Goal: Obtain resource: Download file/media

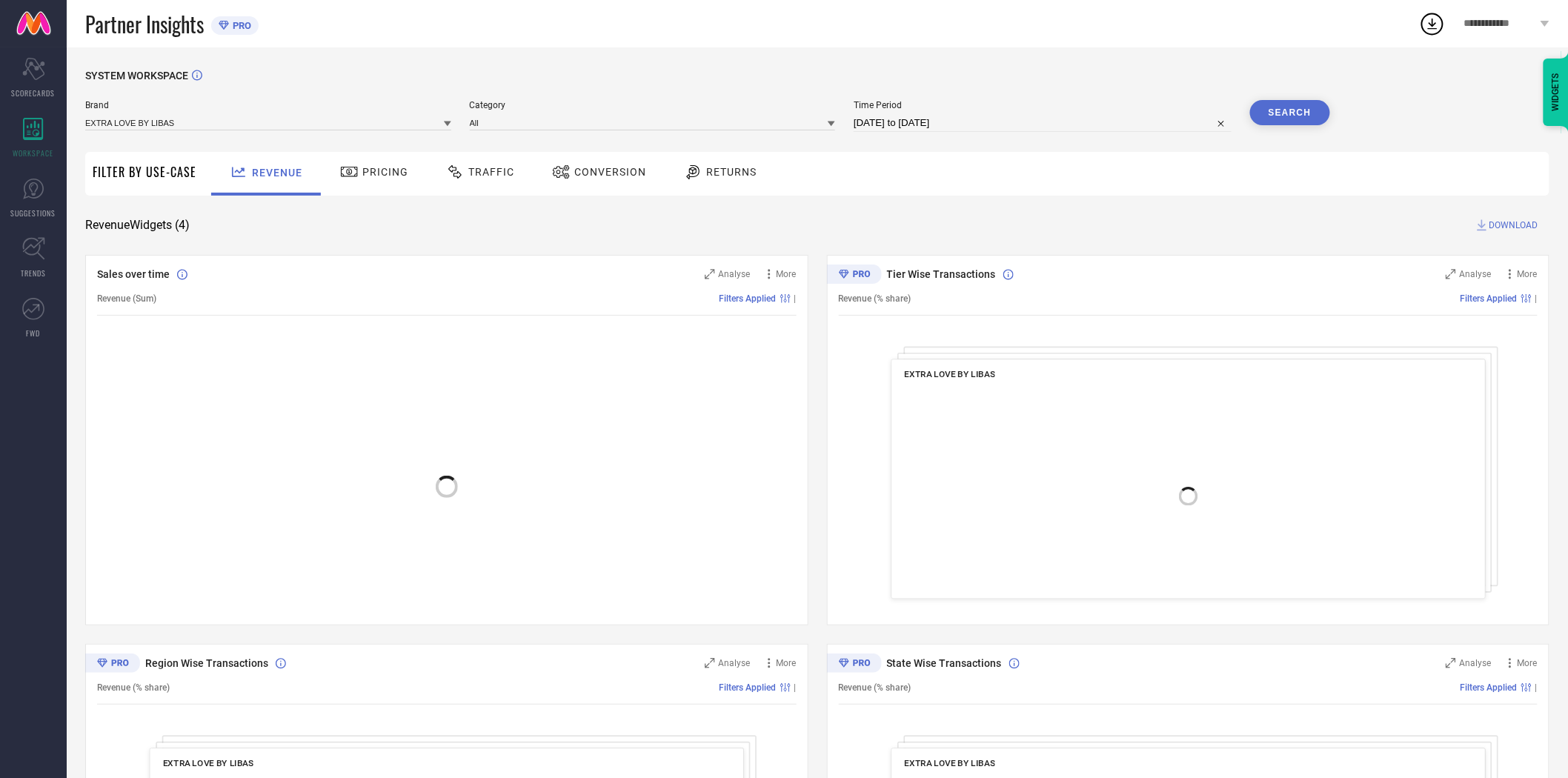
click at [613, 173] on span "Conversion" at bounding box center [611, 171] width 72 height 11
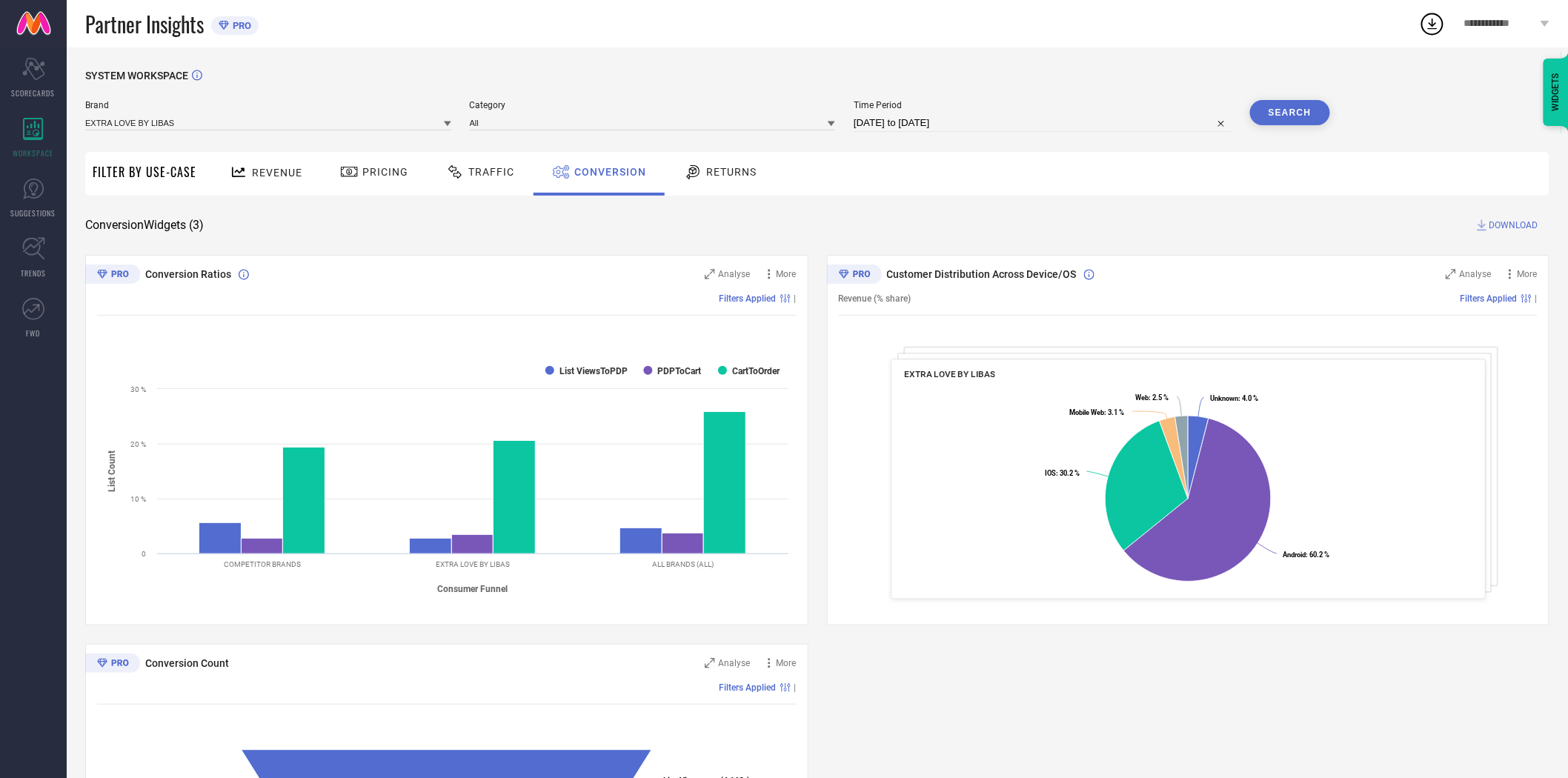
select select "6"
select select "2025"
select select "7"
select select "2025"
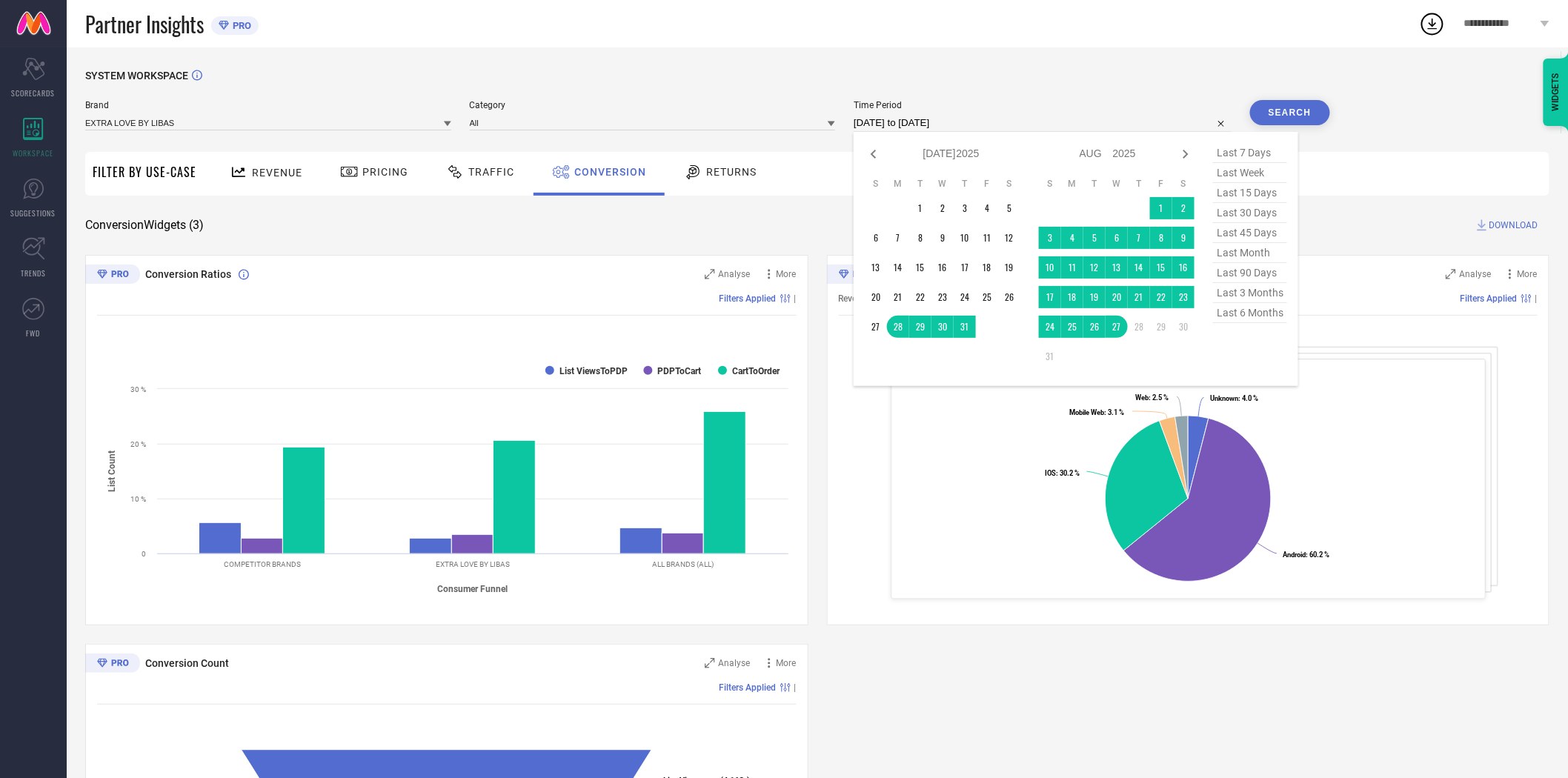
click at [940, 119] on input "[DATE] to [DATE]" at bounding box center [1043, 123] width 378 height 18
click at [1124, 327] on td "27" at bounding box center [1116, 326] width 22 height 22
type input "[DATE] to [DATE]"
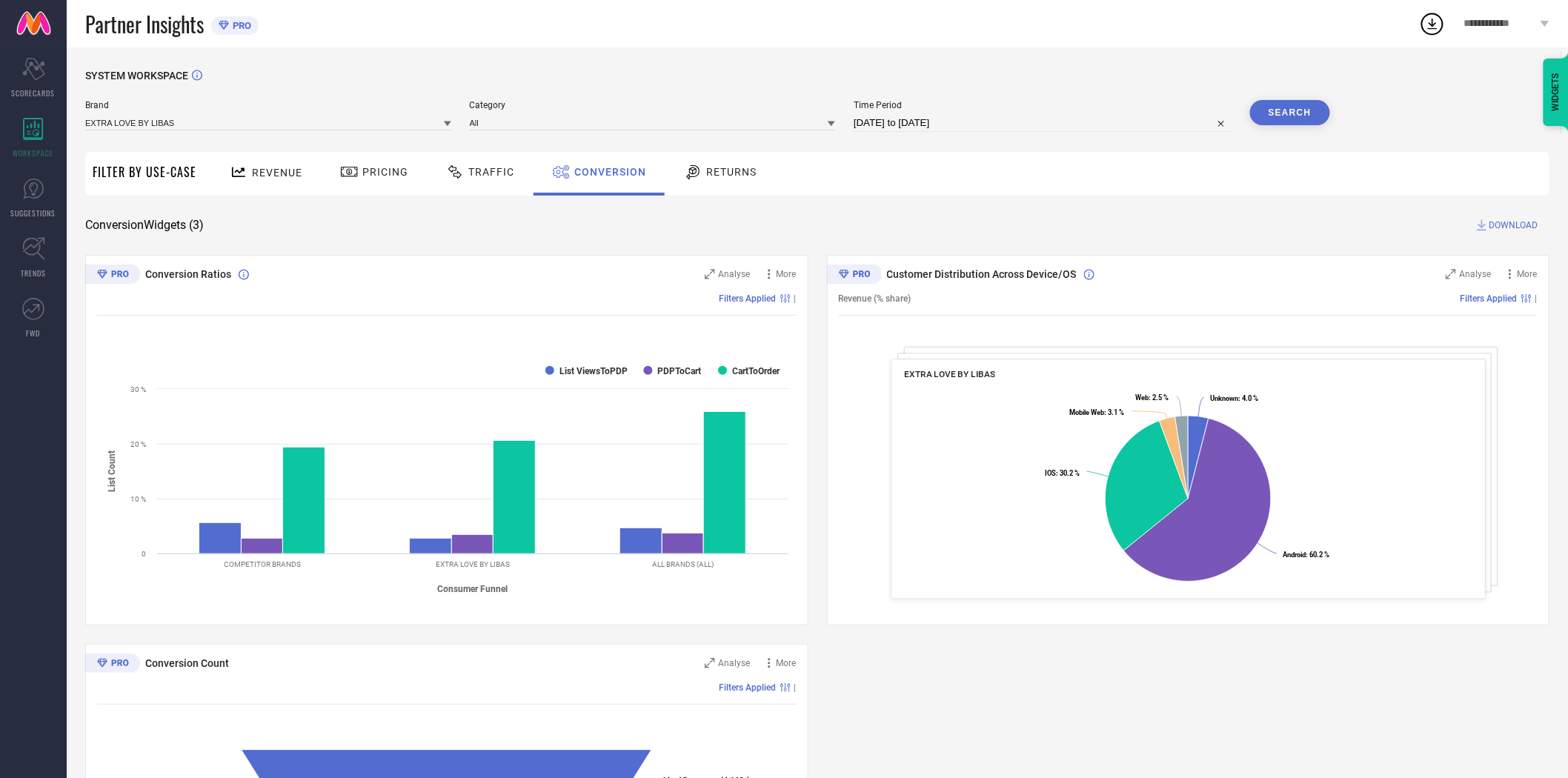
click at [1290, 116] on button "Search" at bounding box center [1290, 112] width 80 height 25
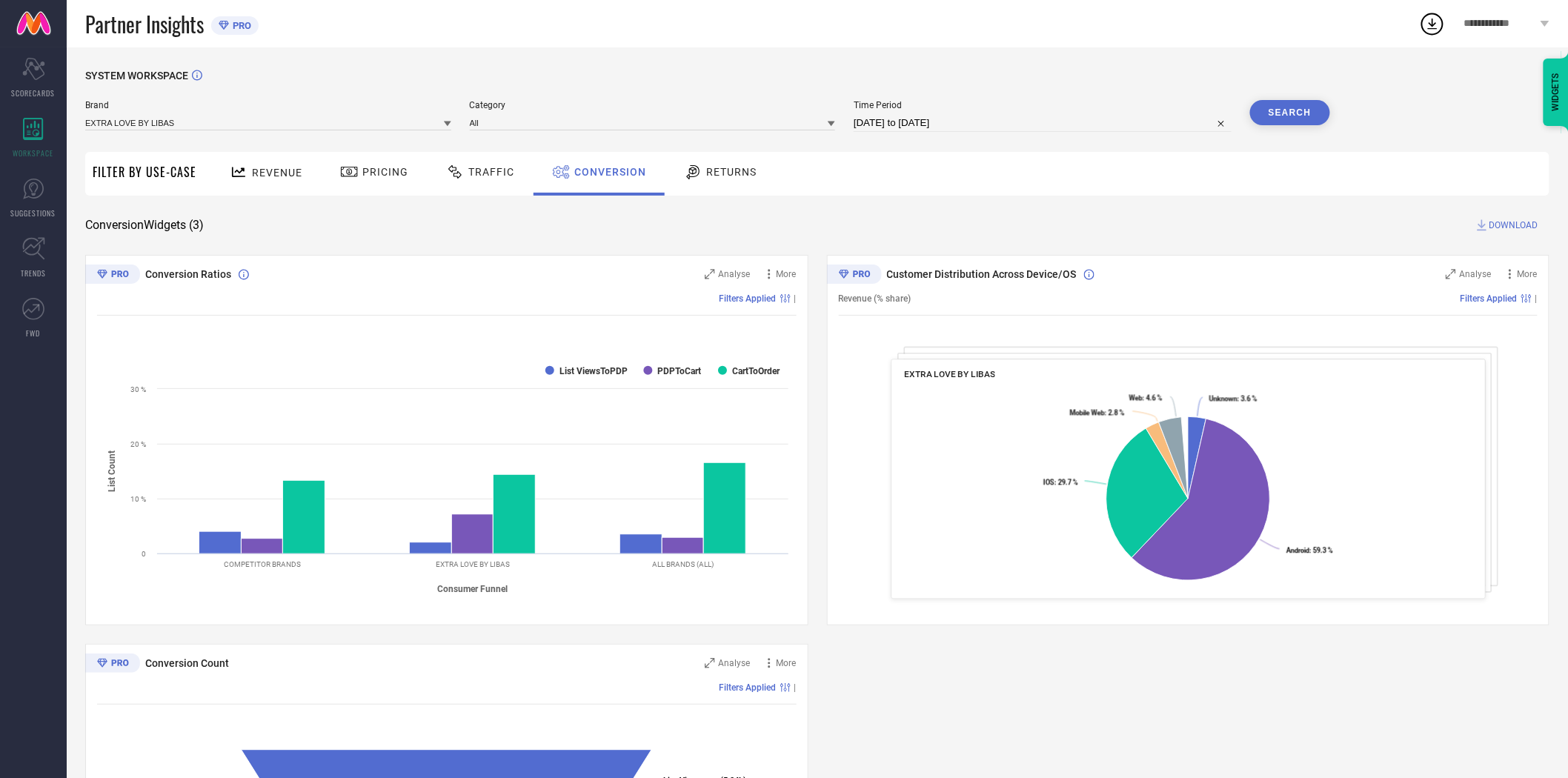
click at [1525, 227] on span "DOWNLOAD" at bounding box center [1514, 225] width 49 height 15
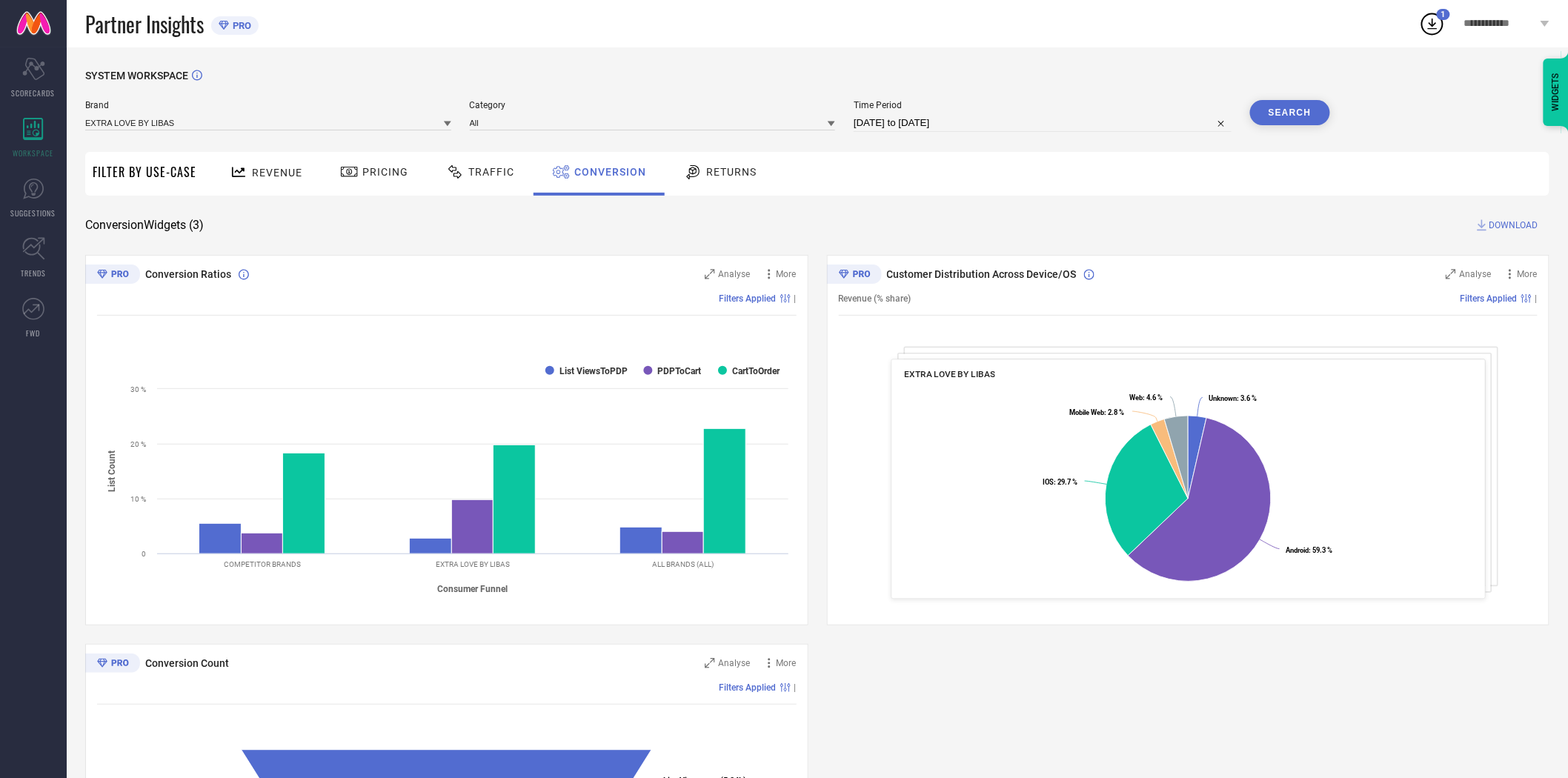
click at [446, 123] on icon at bounding box center [447, 124] width 7 height 5
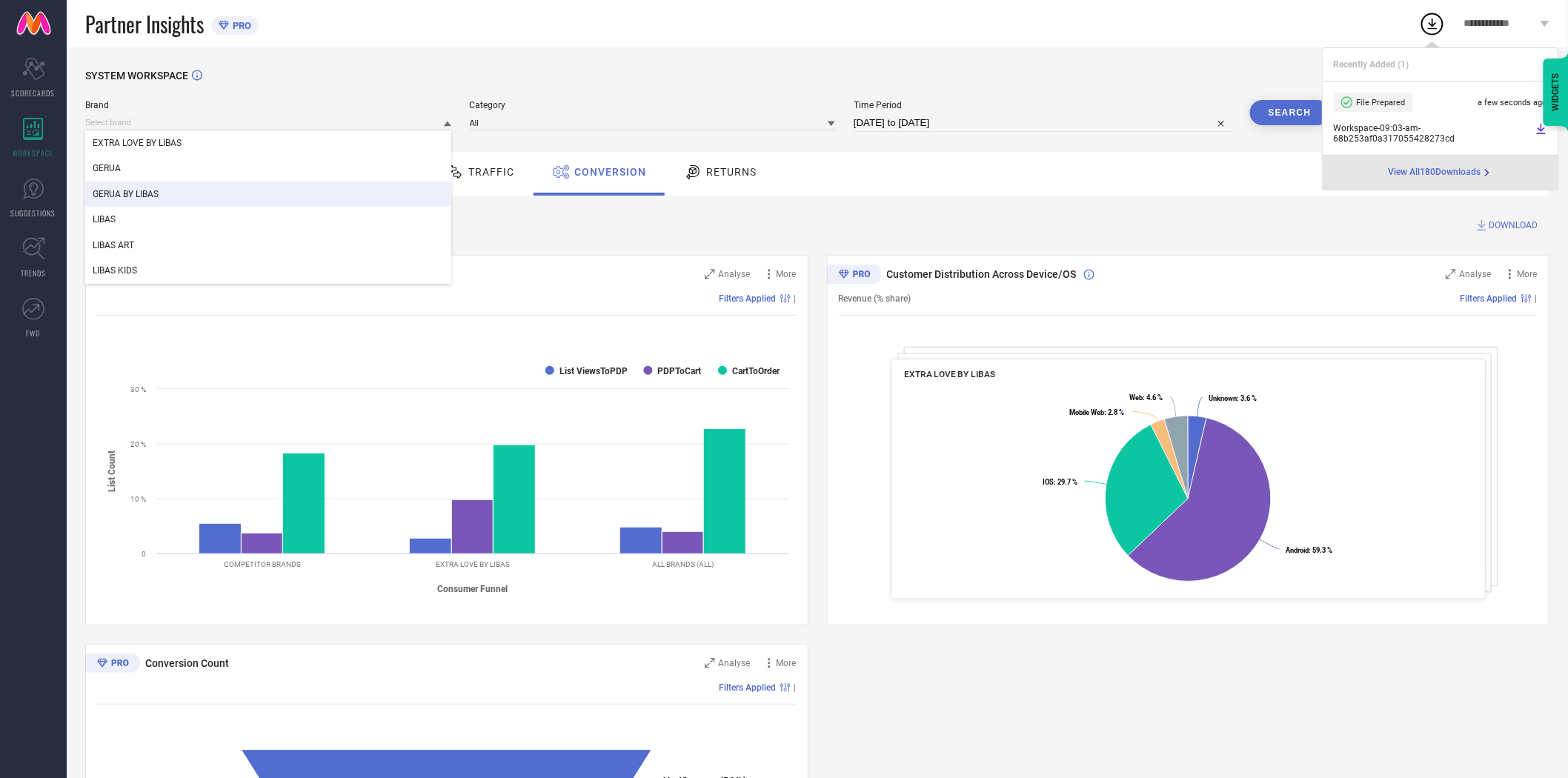
click at [335, 193] on div "GERUA BY LIBAS" at bounding box center [268, 194] width 366 height 25
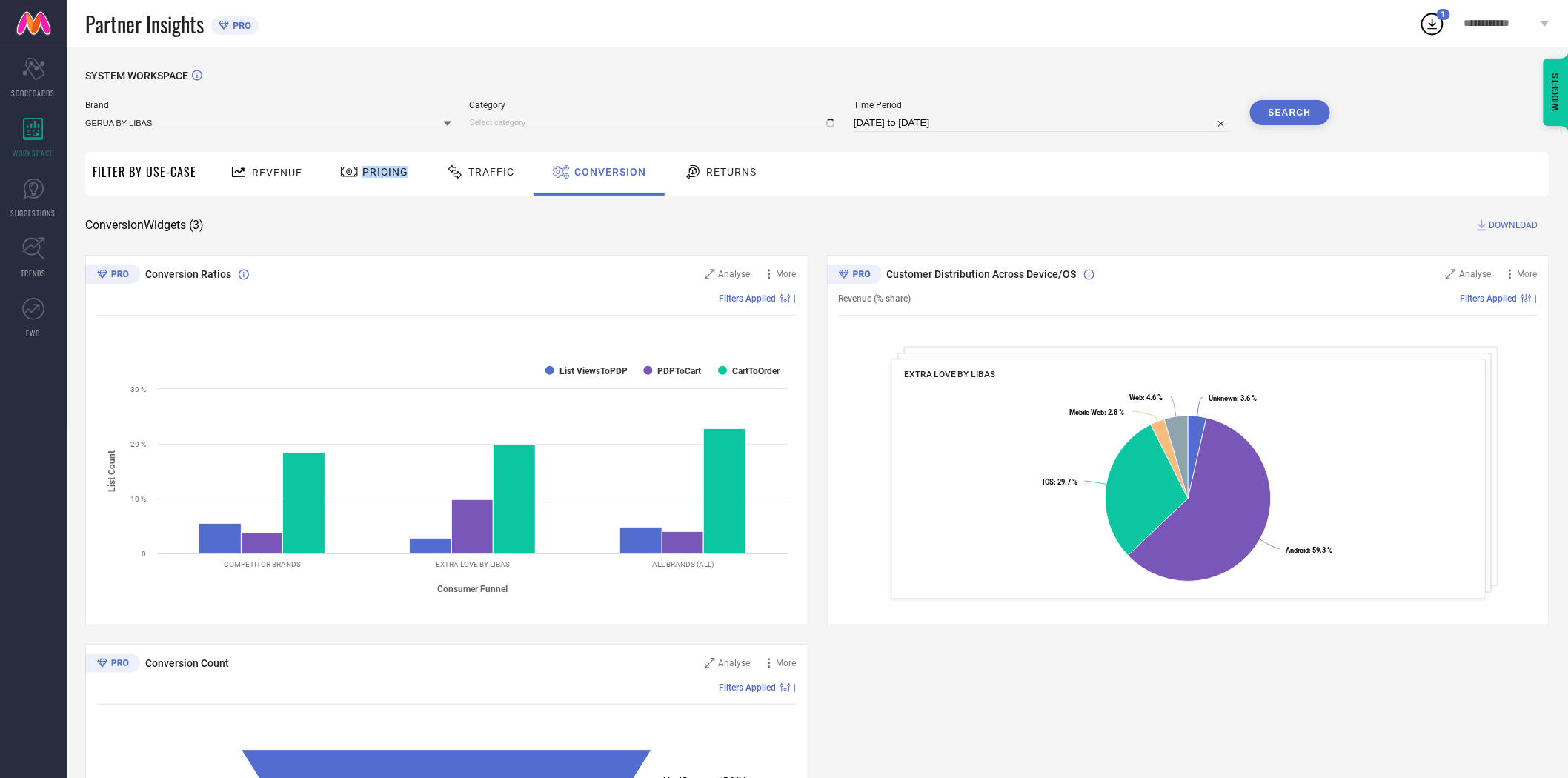
click at [335, 193] on div "Pricing" at bounding box center [374, 174] width 105 height 44
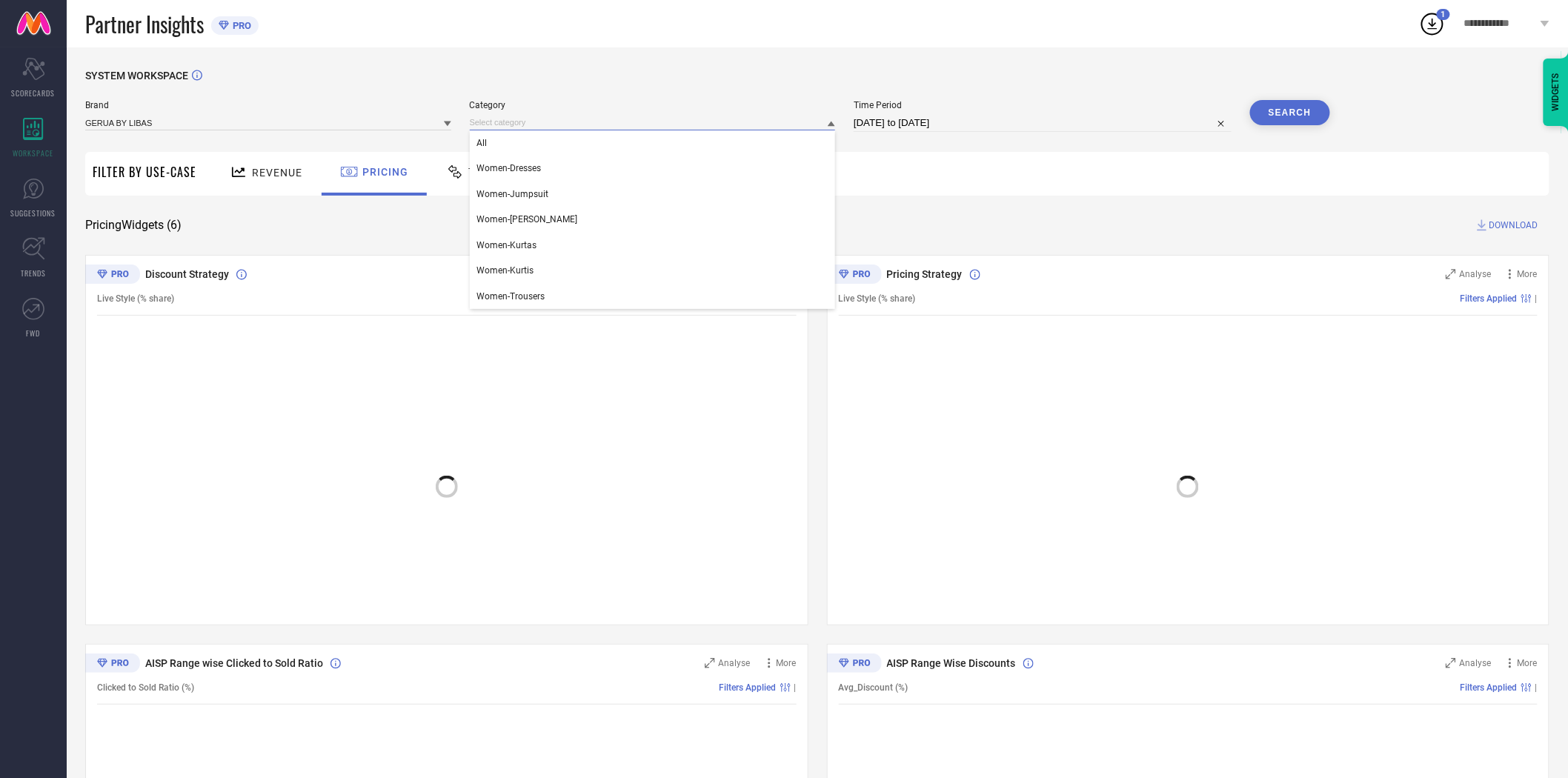
click at [596, 124] on input at bounding box center [653, 123] width 366 height 16
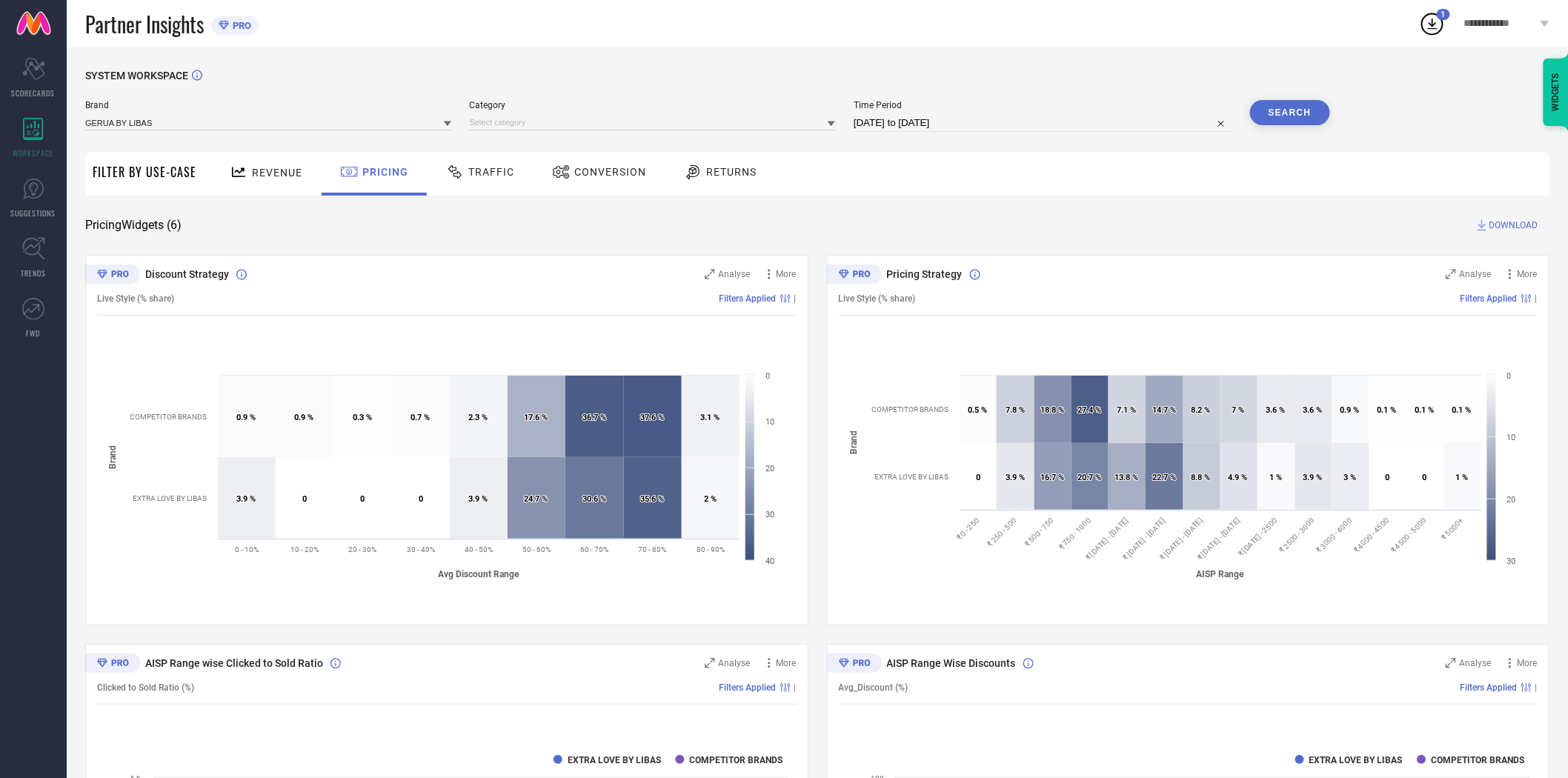
click at [588, 177] on span "Conversion" at bounding box center [611, 171] width 72 height 11
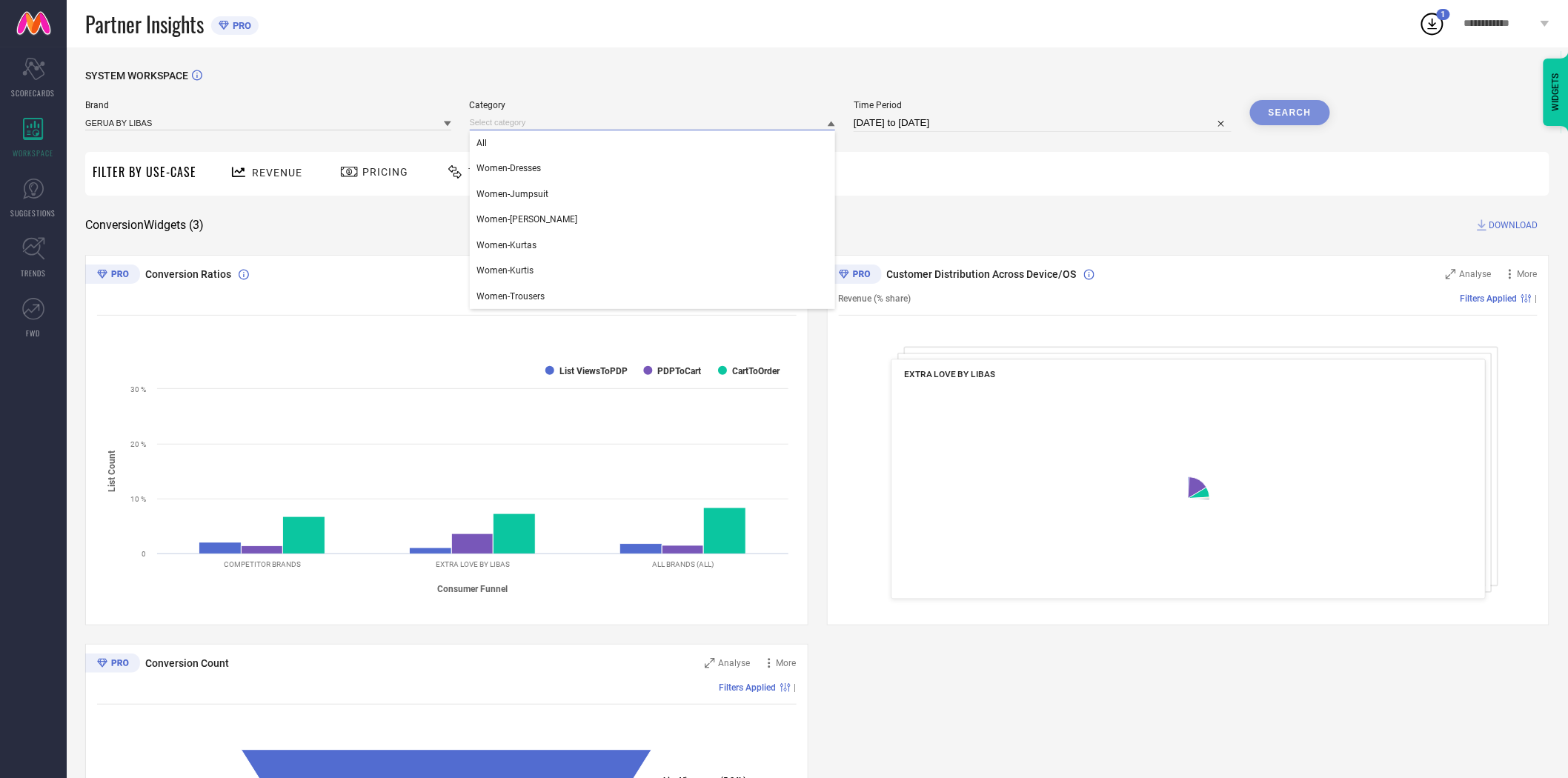
click at [602, 120] on input at bounding box center [653, 123] width 366 height 16
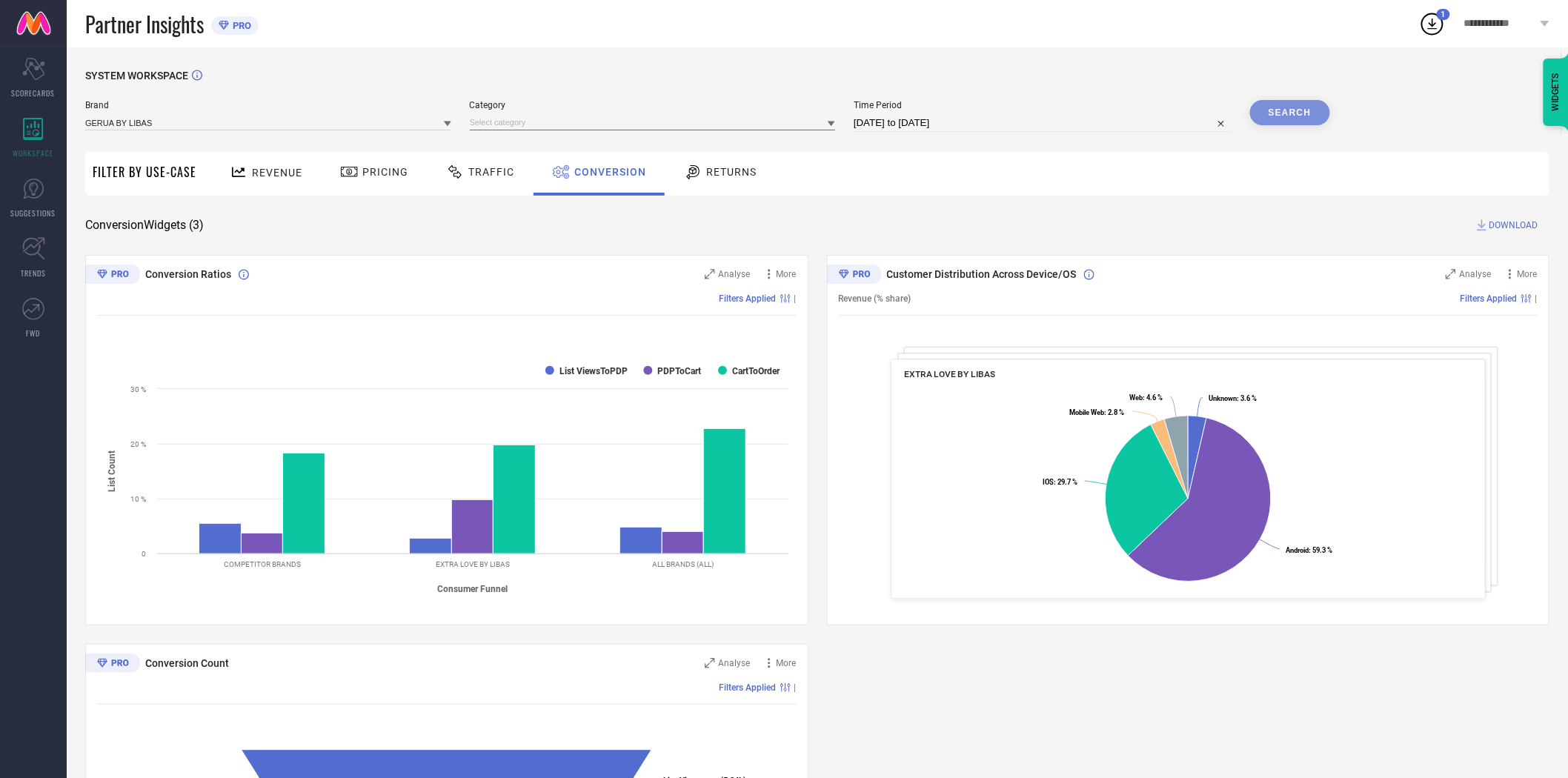
click at [569, 127] on input at bounding box center [653, 123] width 366 height 16
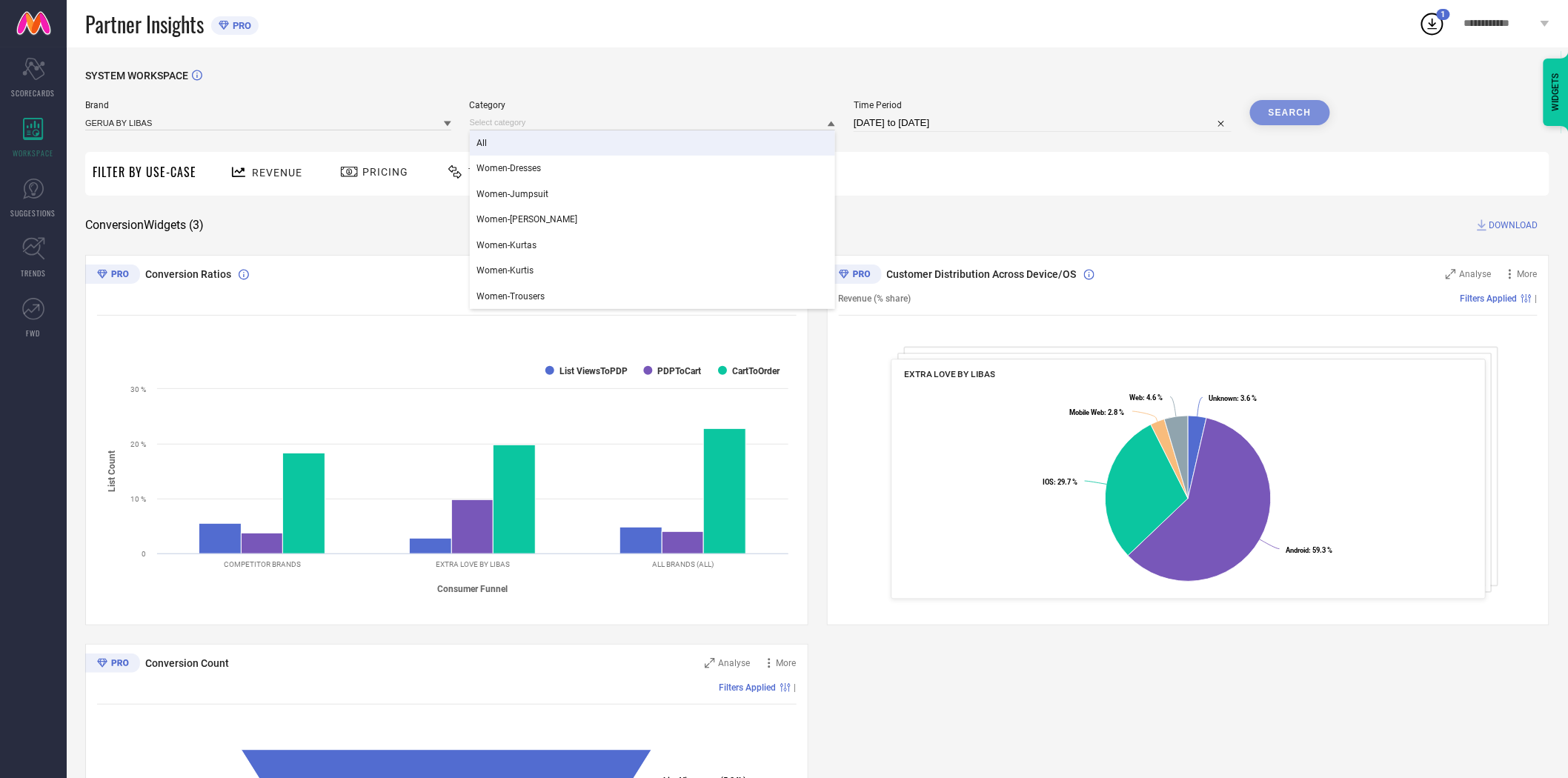
click at [513, 136] on div "All" at bounding box center [653, 142] width 366 height 25
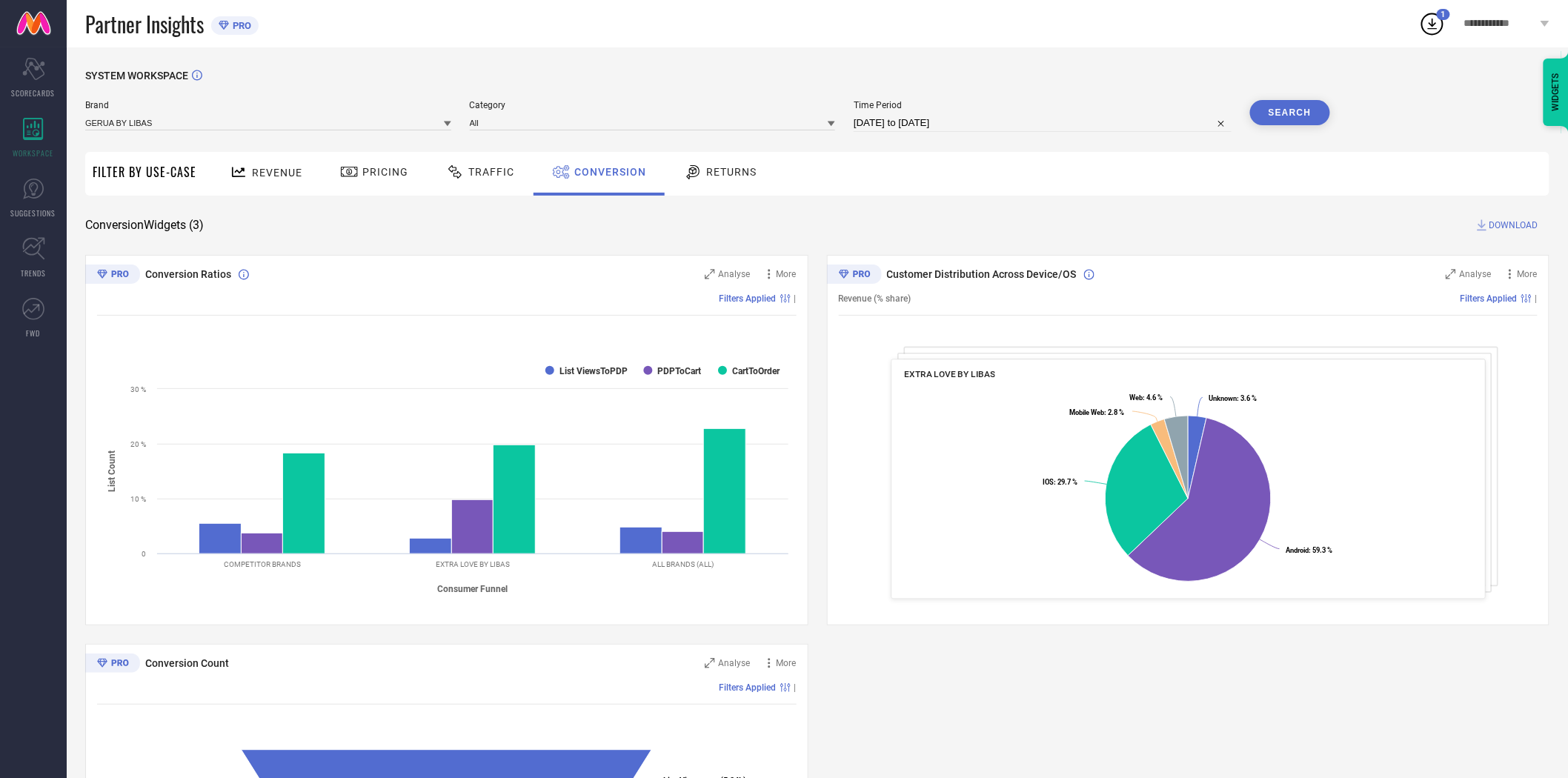
click at [1293, 108] on button "Search" at bounding box center [1290, 112] width 80 height 25
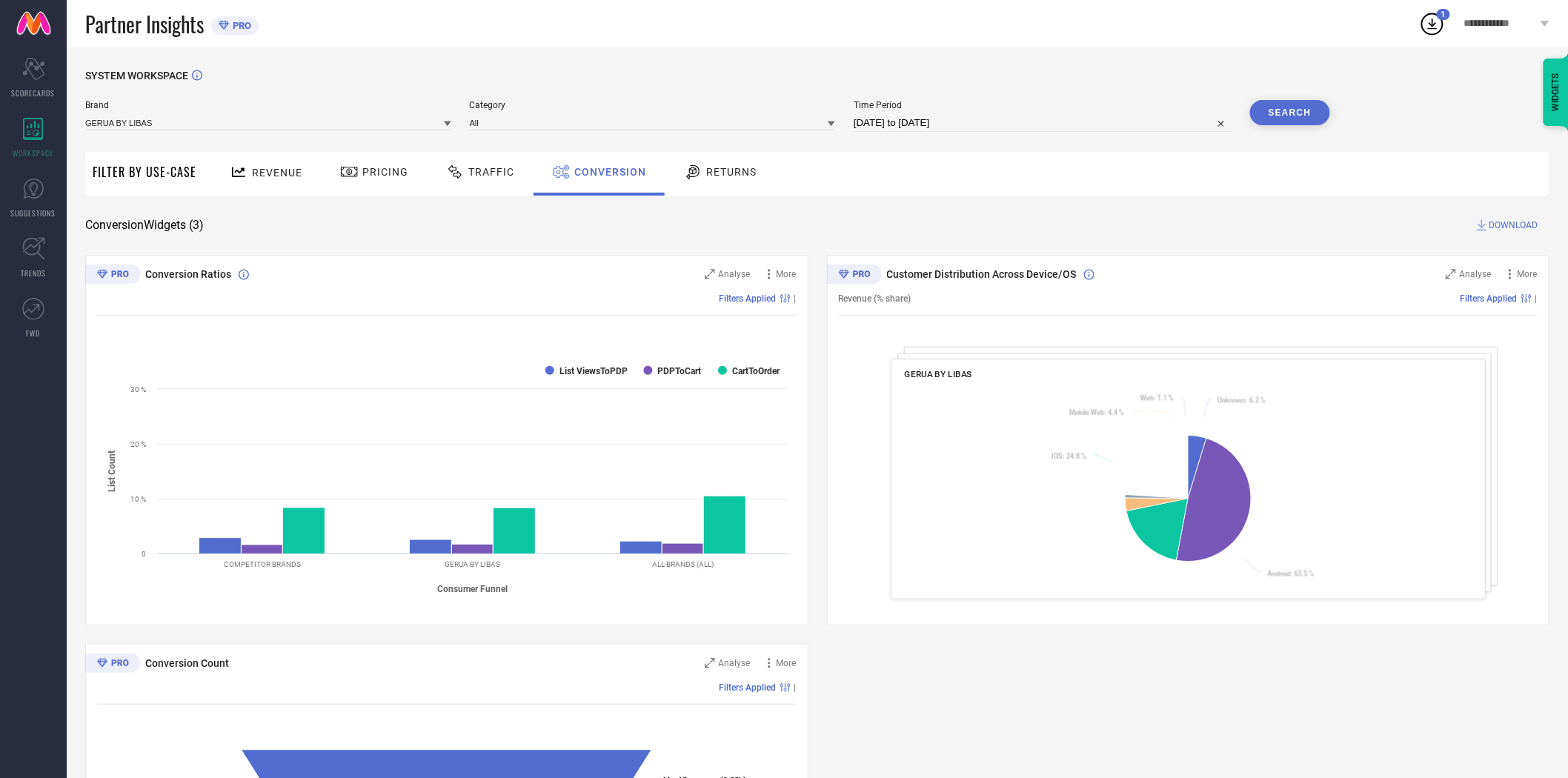
click at [1520, 218] on span "DOWNLOAD" at bounding box center [1514, 225] width 49 height 15
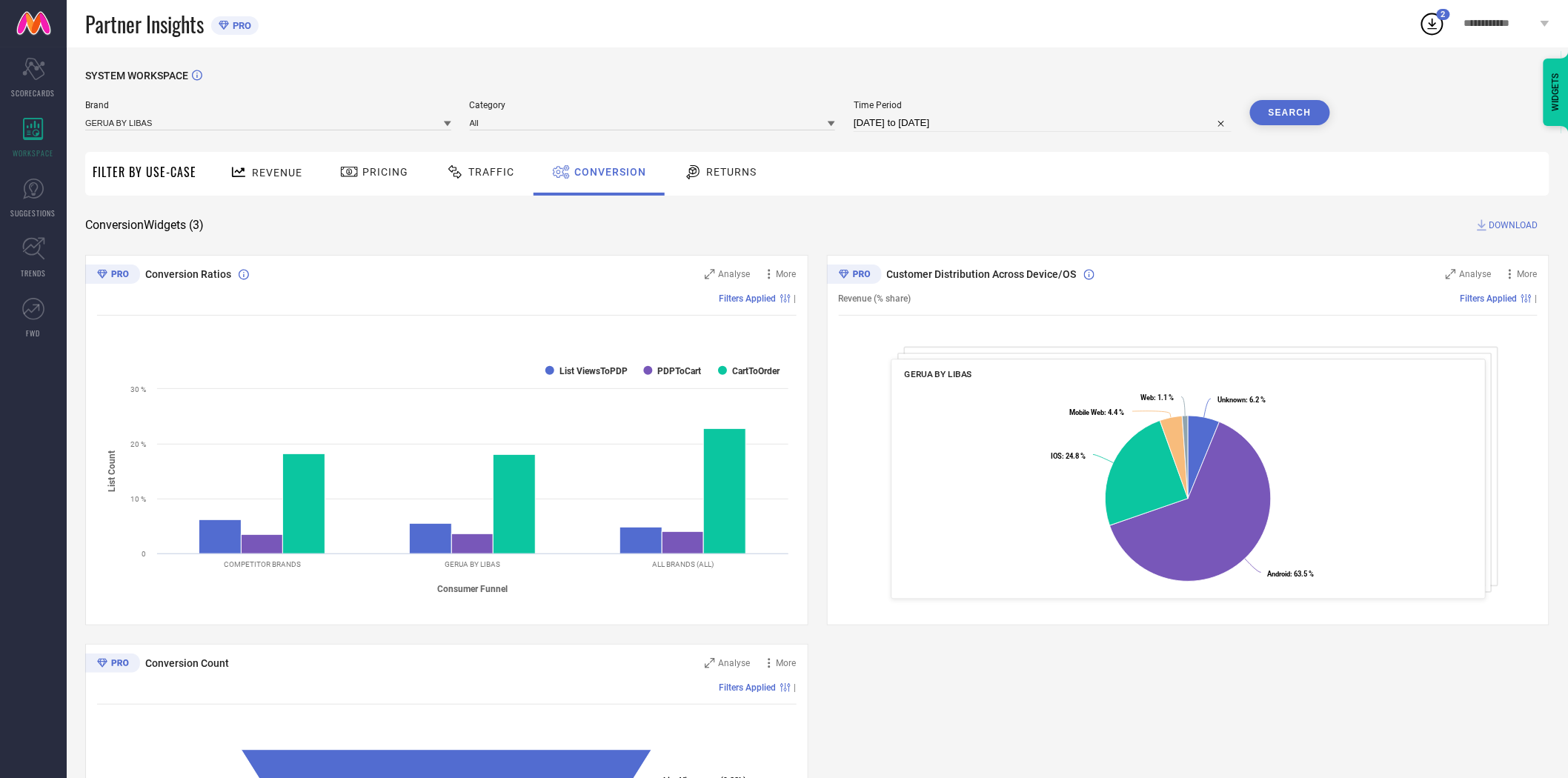
click at [446, 123] on icon at bounding box center [447, 124] width 7 height 5
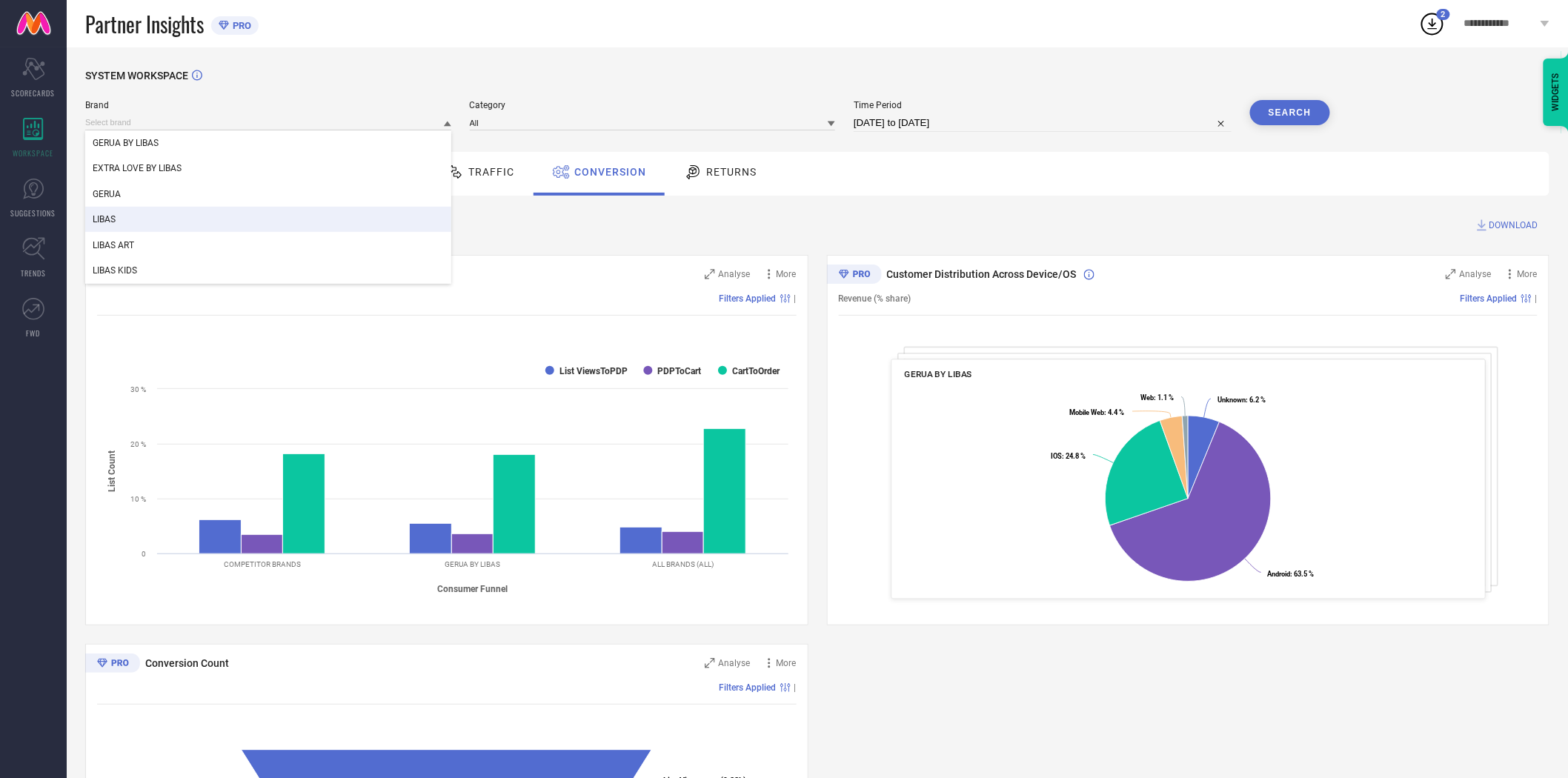
click at [322, 215] on div "LIBAS" at bounding box center [268, 219] width 366 height 25
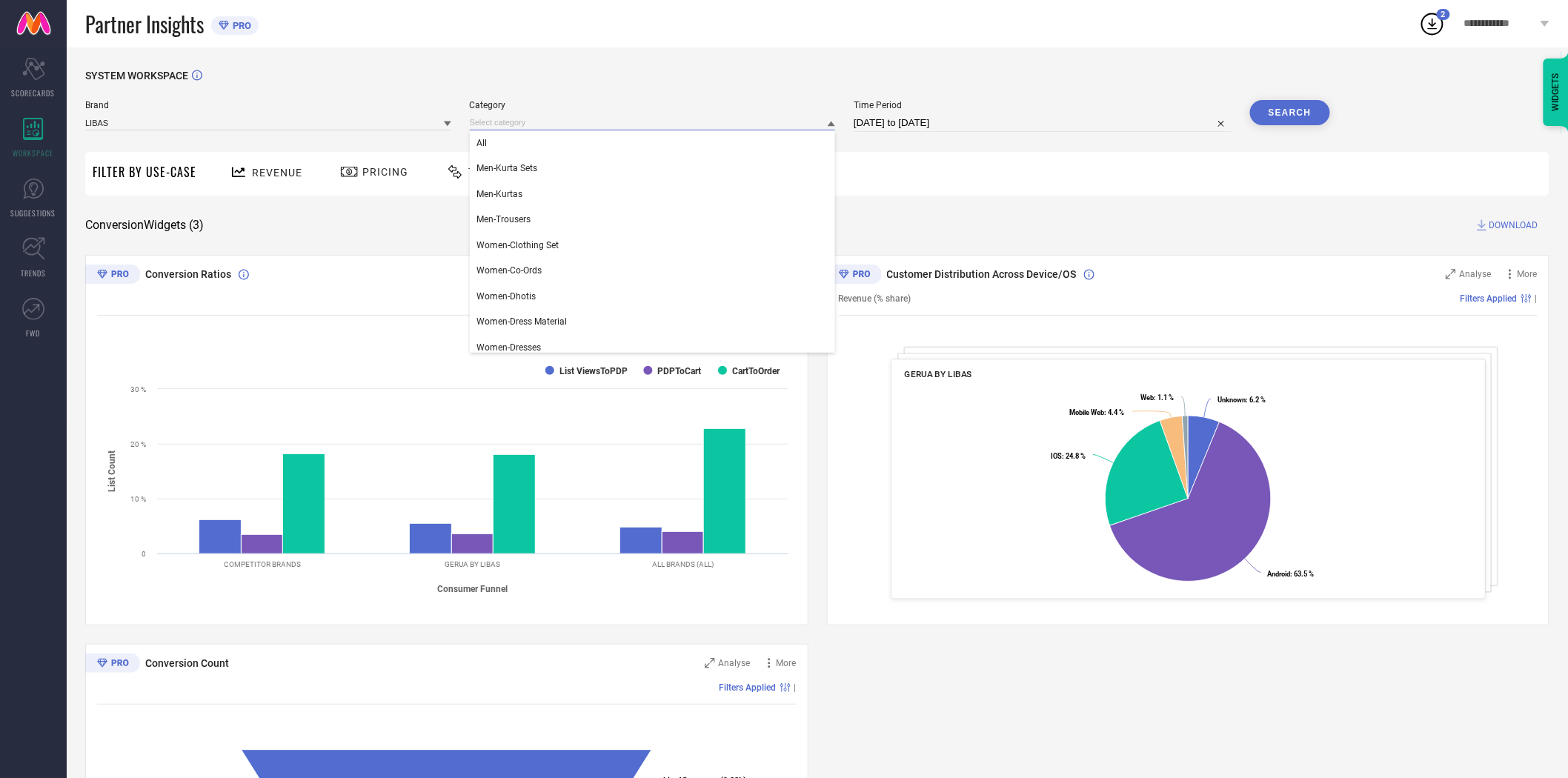
click at [618, 123] on input at bounding box center [653, 123] width 366 height 16
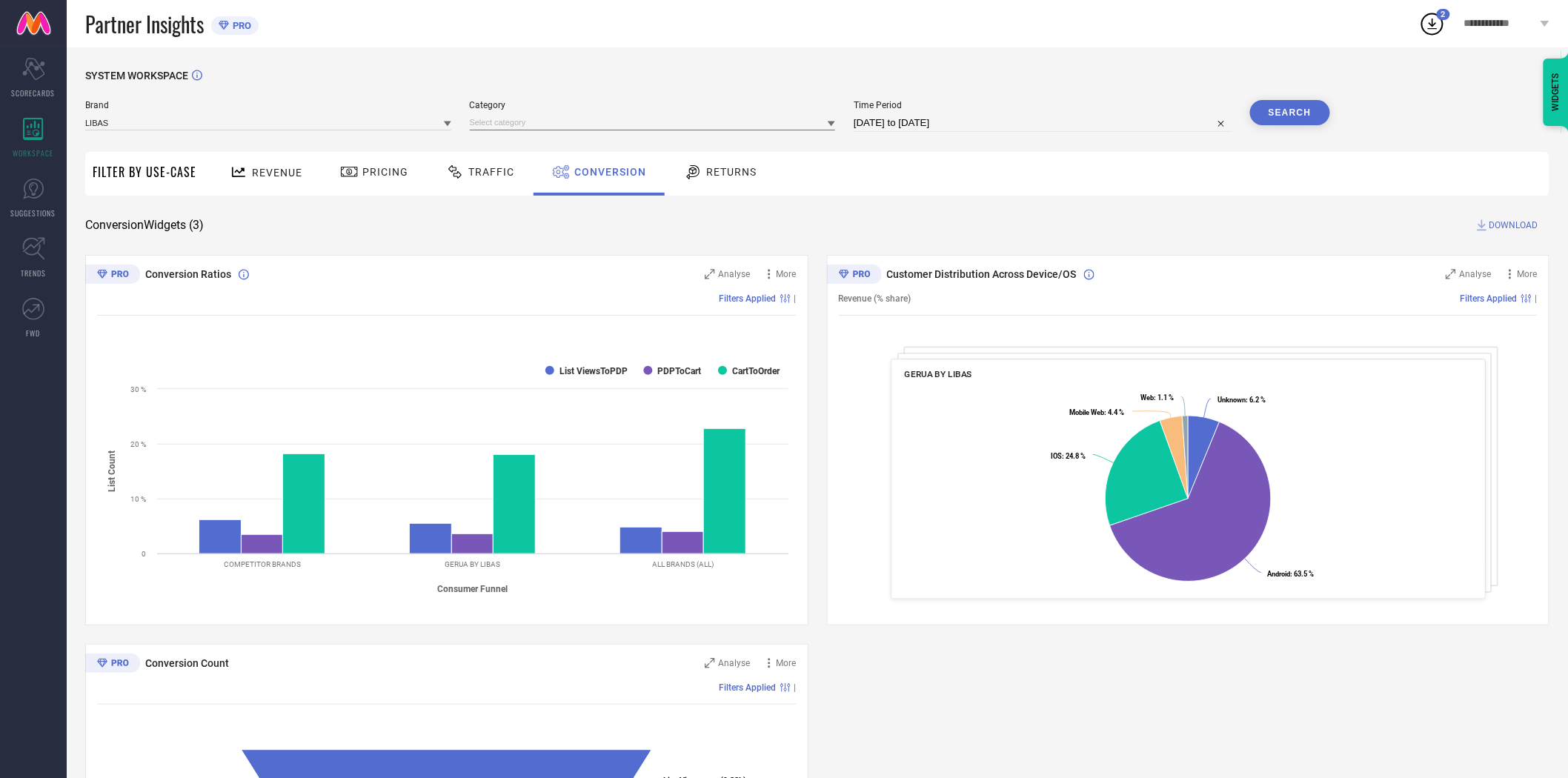
click at [596, 126] on input at bounding box center [653, 123] width 366 height 16
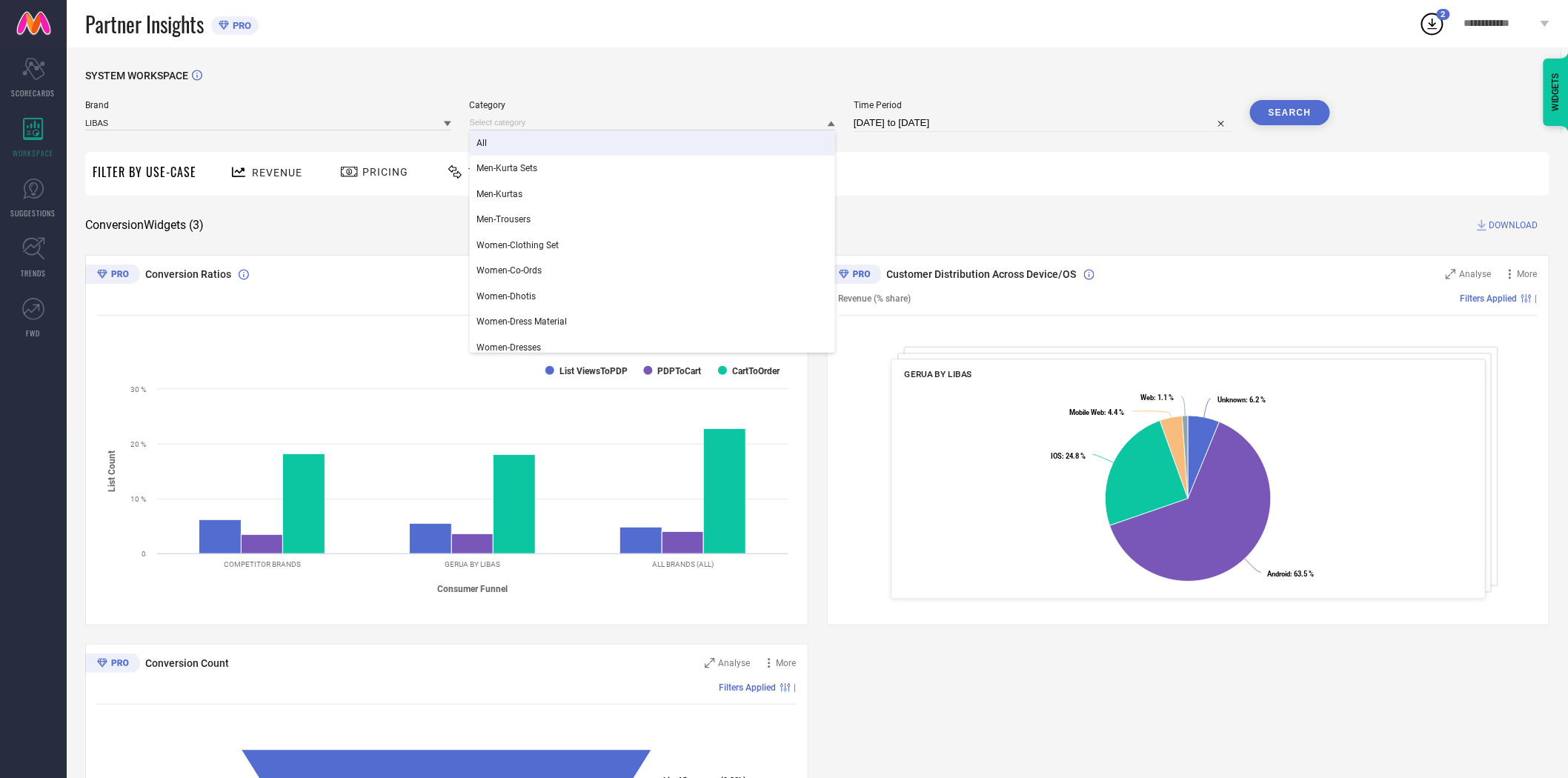
click at [534, 139] on div "All" at bounding box center [653, 142] width 366 height 25
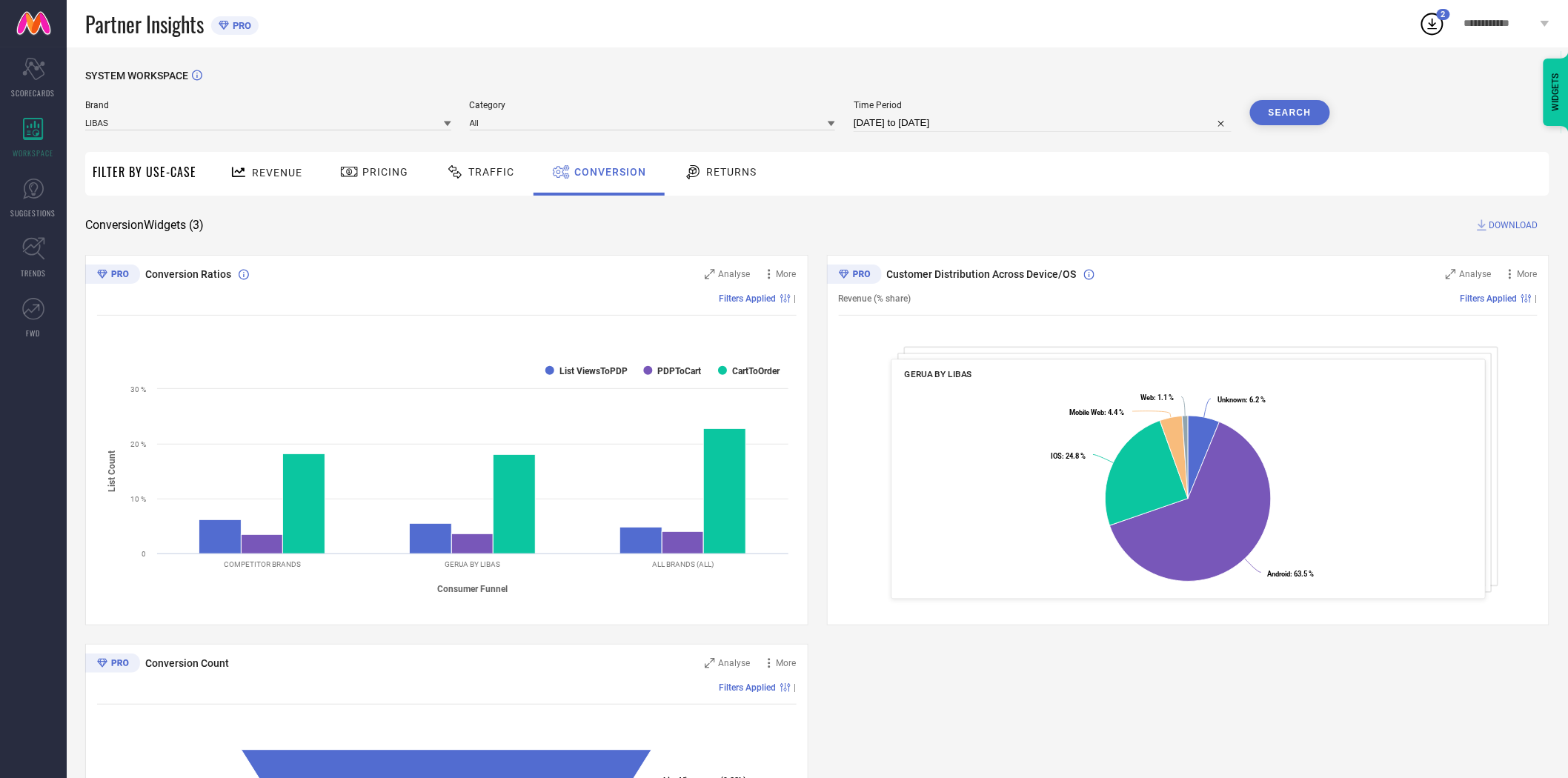
click at [1275, 120] on button "Search" at bounding box center [1290, 112] width 80 height 25
click at [1517, 224] on span "DOWNLOAD" at bounding box center [1514, 225] width 49 height 15
click at [447, 124] on icon at bounding box center [447, 124] width 7 height 5
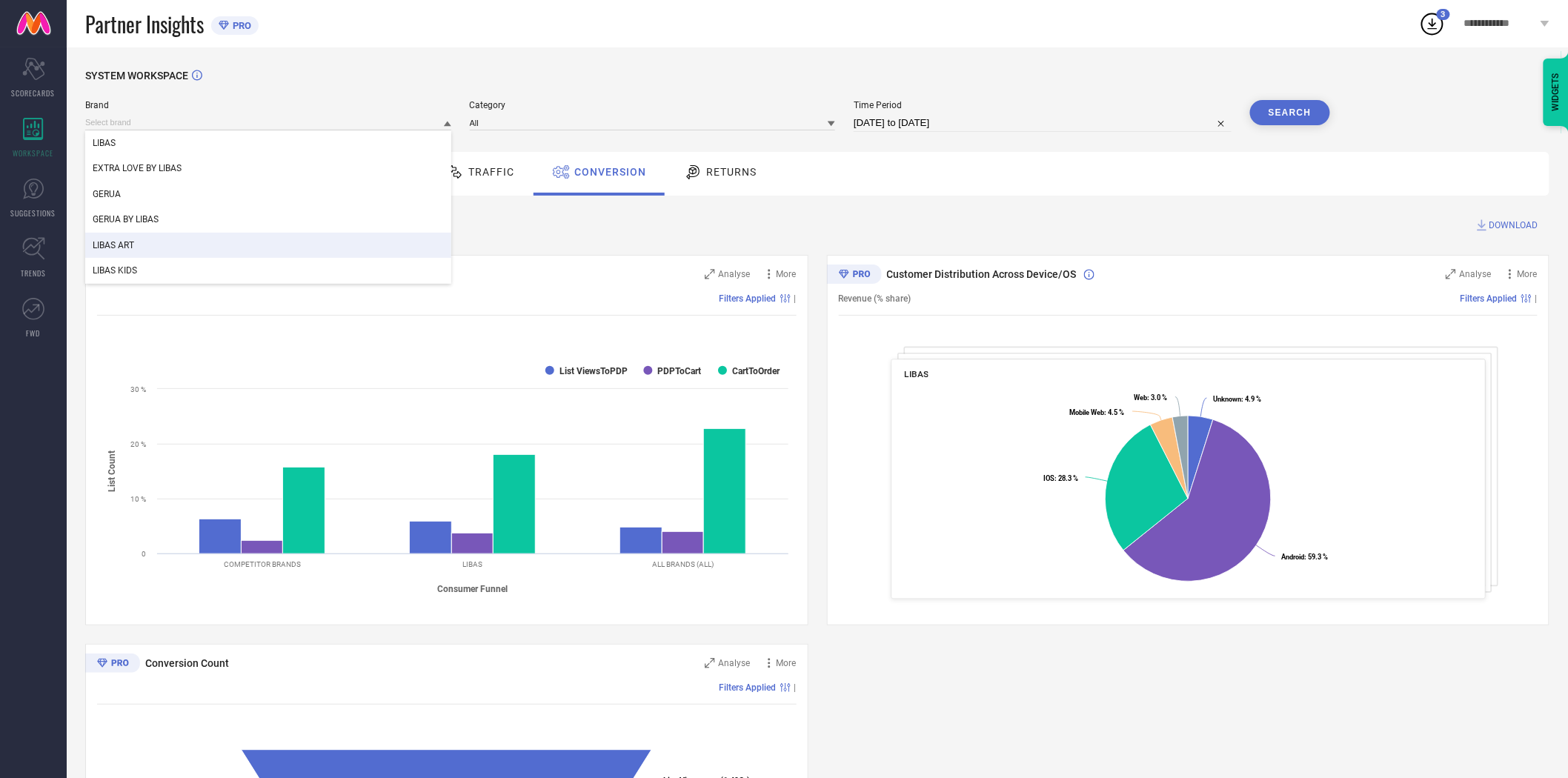
click at [306, 245] on div "LIBAS ART" at bounding box center [268, 245] width 366 height 25
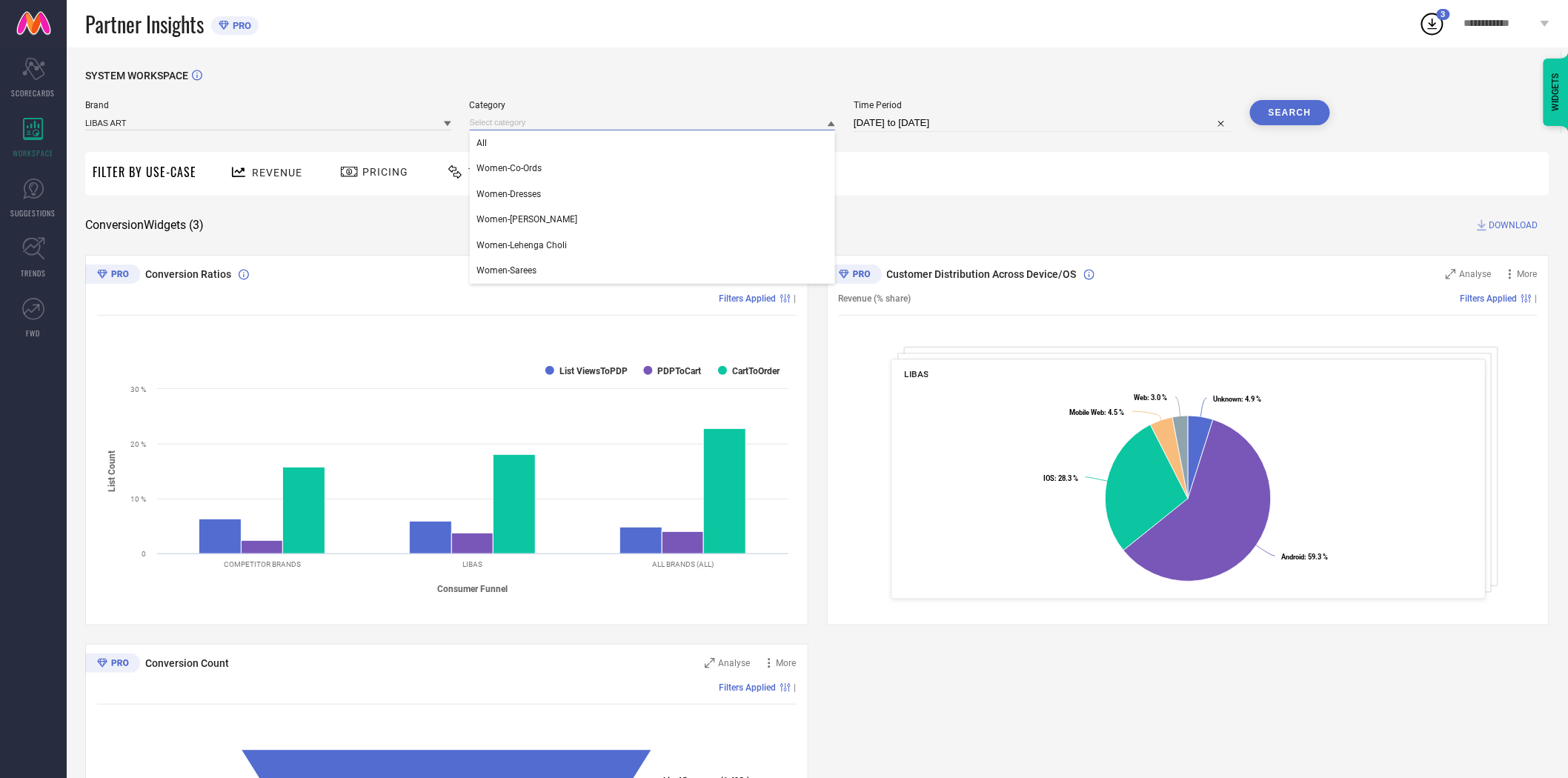
click at [632, 120] on input at bounding box center [653, 123] width 366 height 16
click at [608, 140] on div "All" at bounding box center [653, 142] width 366 height 25
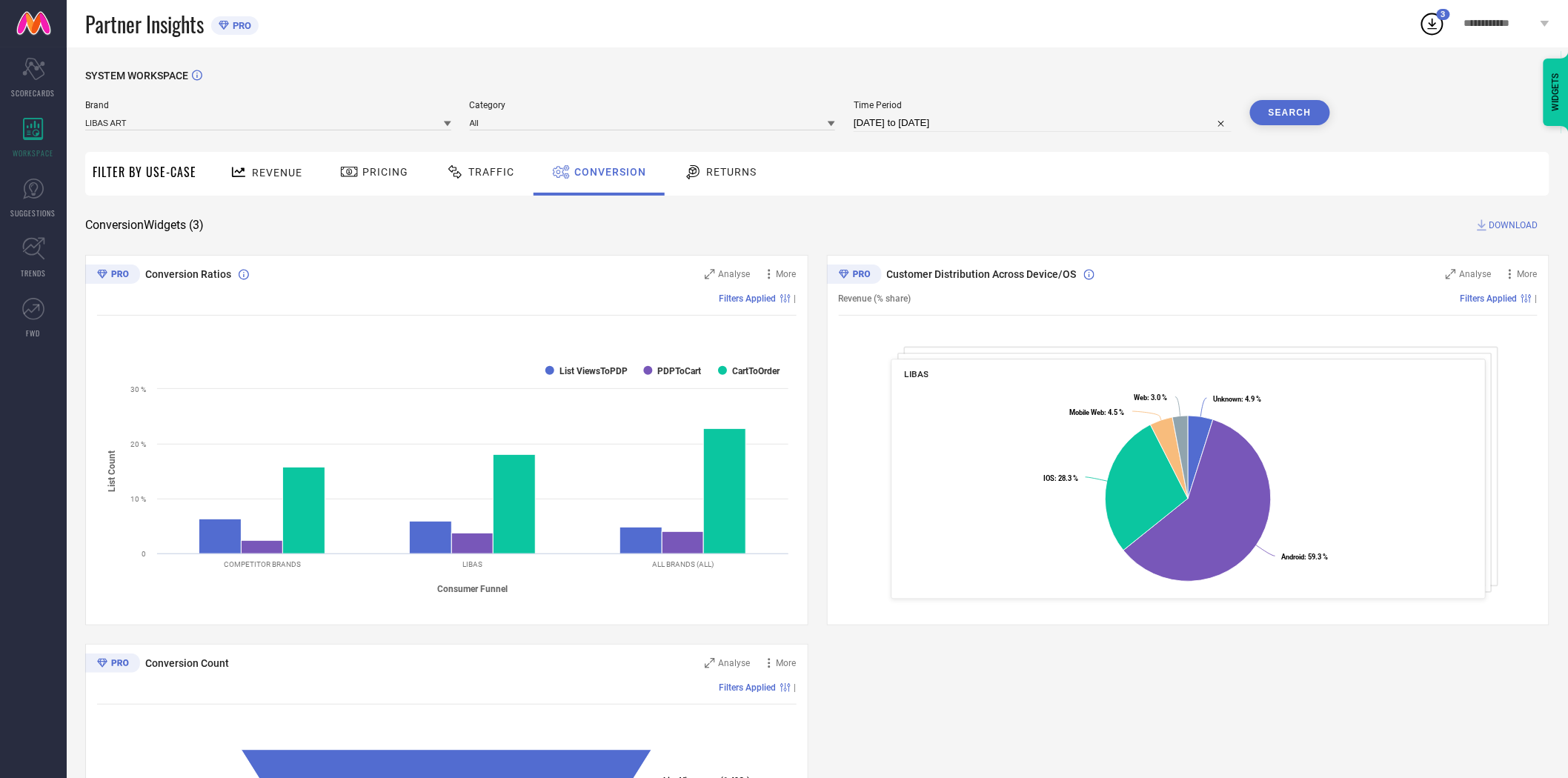
click at [1102, 79] on div "SYSTEM WORKSPACE" at bounding box center [817, 84] width 1464 height 31
click at [1302, 110] on button "Search" at bounding box center [1290, 112] width 80 height 25
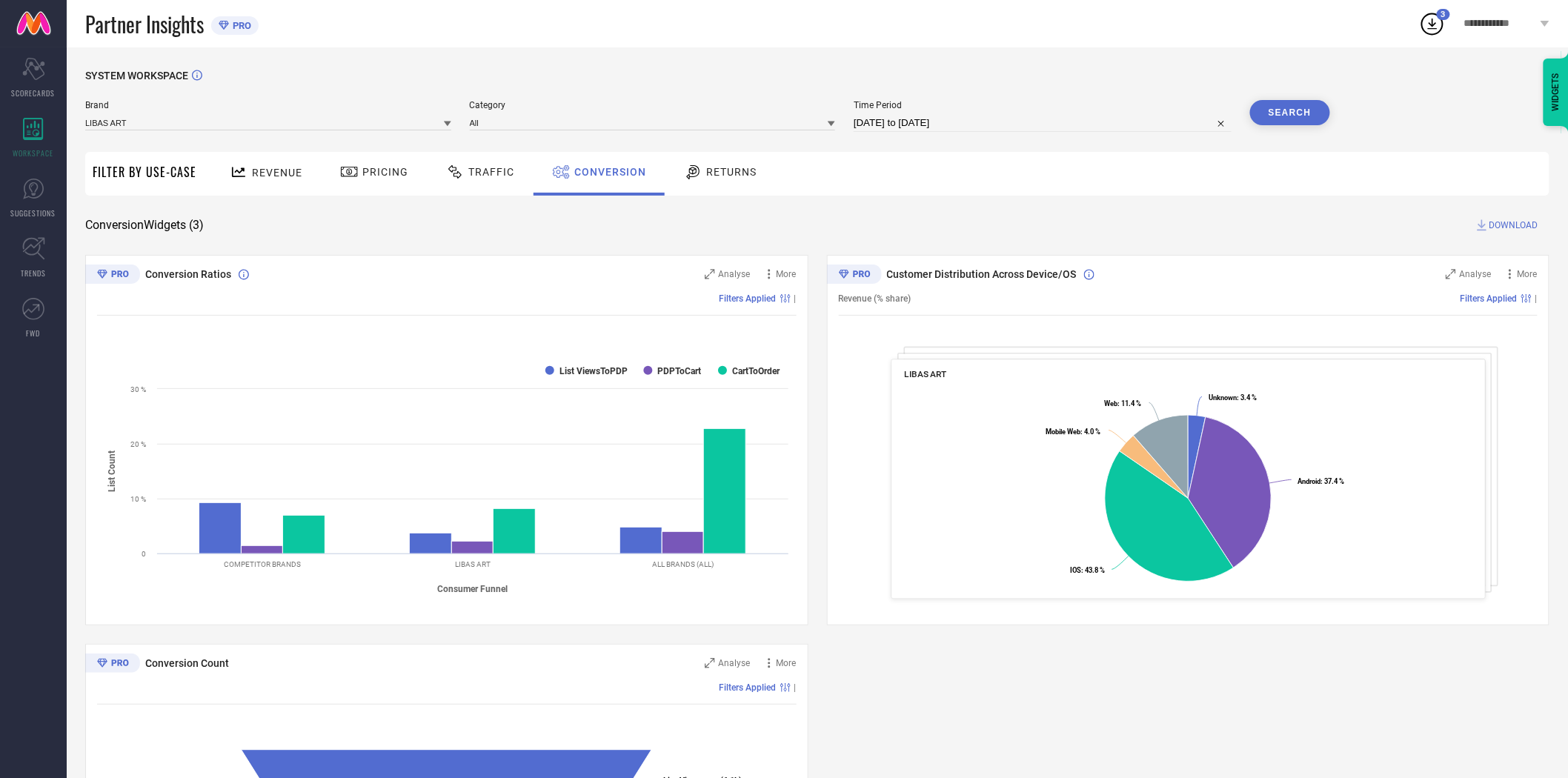
click at [1495, 220] on span "DOWNLOAD" at bounding box center [1514, 225] width 49 height 15
click at [448, 122] on icon at bounding box center [447, 124] width 7 height 5
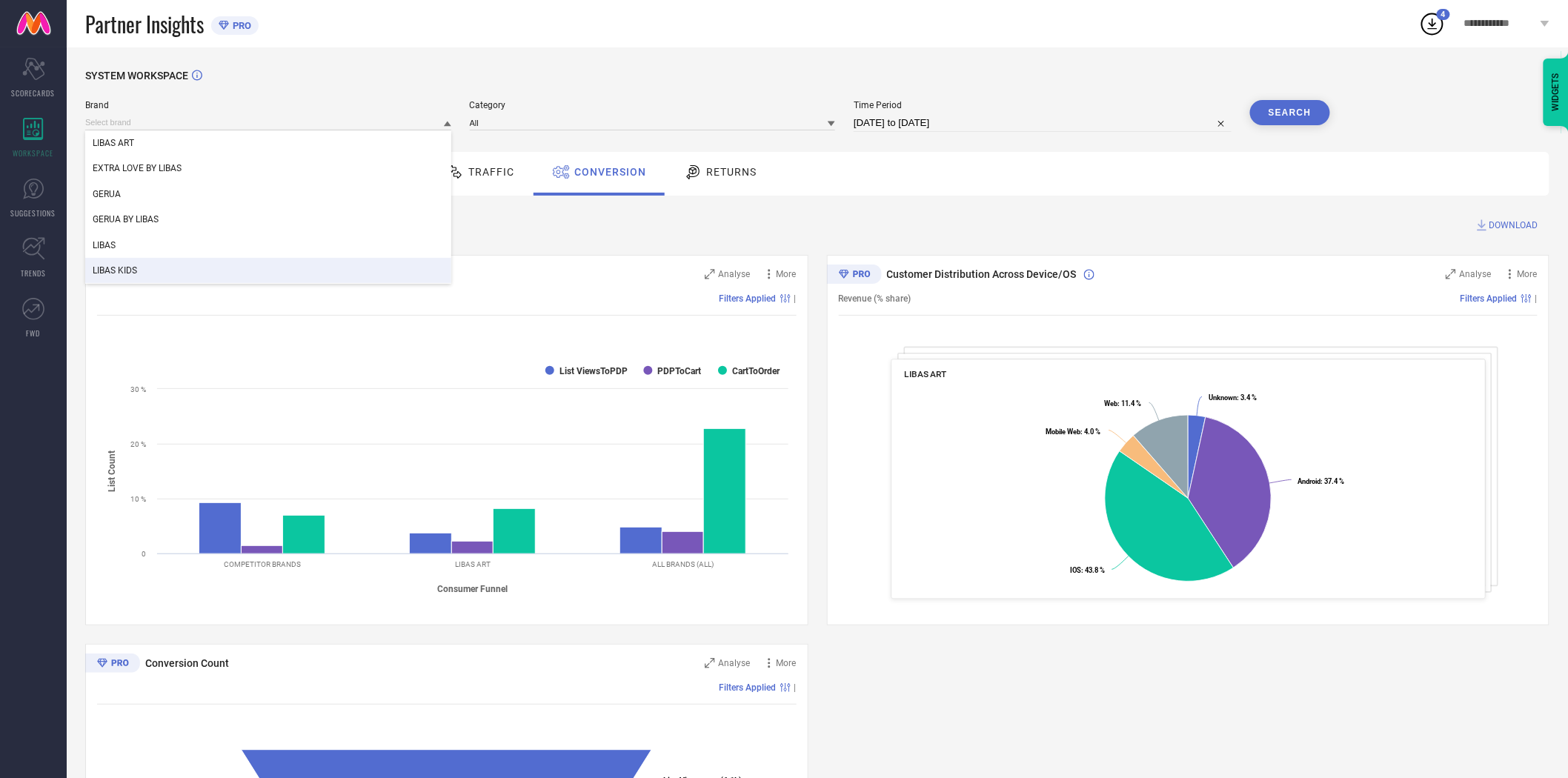
click at [195, 265] on div "LIBAS KIDS" at bounding box center [268, 270] width 366 height 25
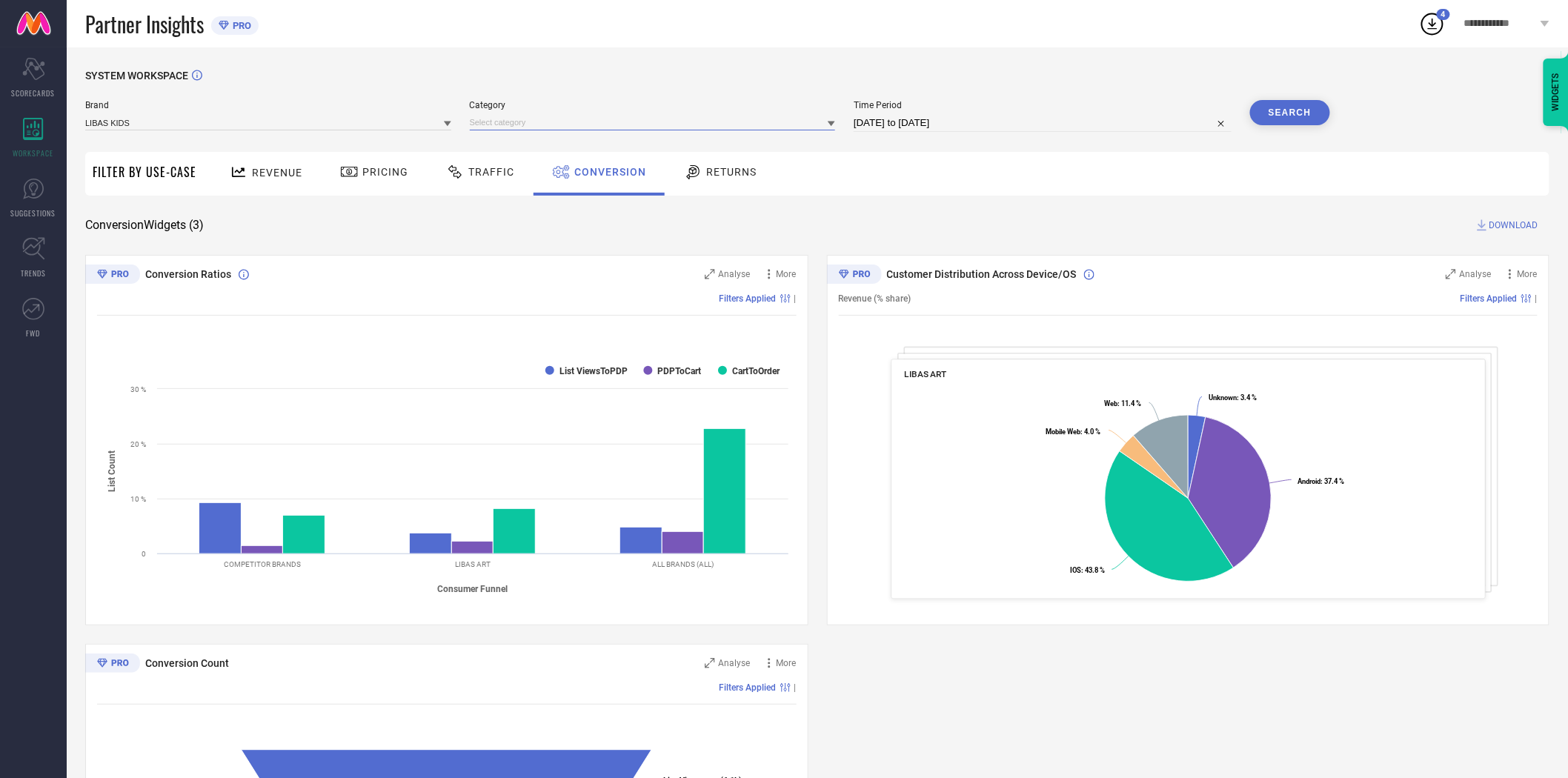
click at [632, 130] on input at bounding box center [653, 123] width 366 height 16
click at [623, 127] on input at bounding box center [653, 123] width 366 height 16
click at [559, 139] on div "All" at bounding box center [653, 142] width 366 height 25
click at [1280, 107] on button "Search" at bounding box center [1290, 112] width 80 height 25
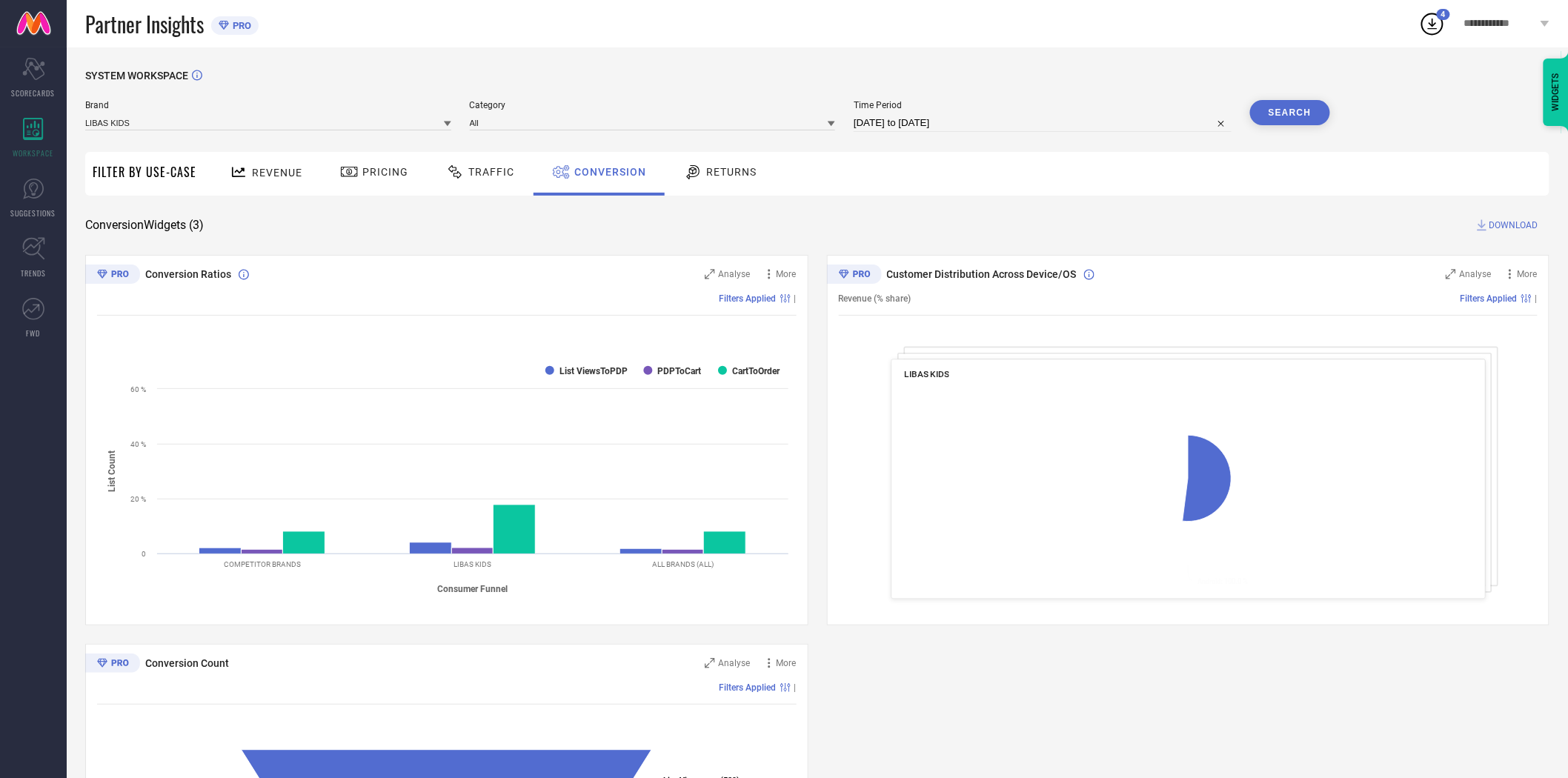
click at [1524, 223] on span "DOWNLOAD" at bounding box center [1514, 225] width 49 height 15
